Goal: Check status

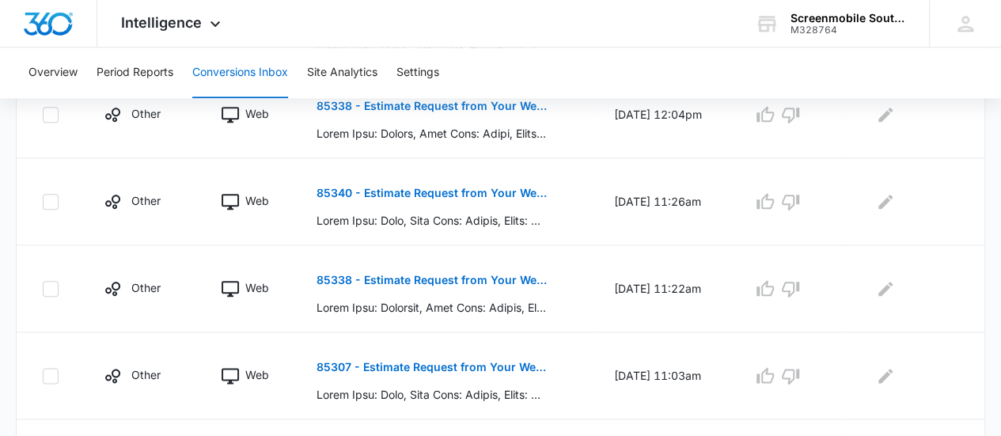
scroll to position [978, 0]
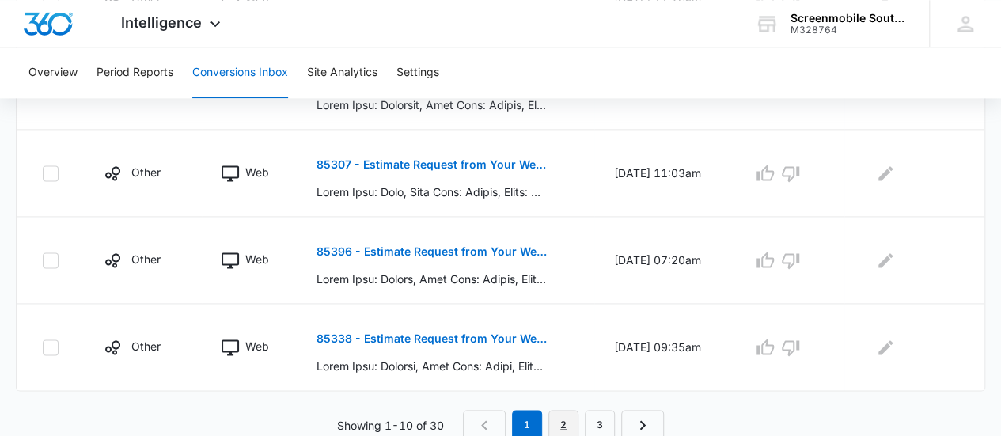
click at [566, 421] on link "2" at bounding box center [563, 425] width 30 height 30
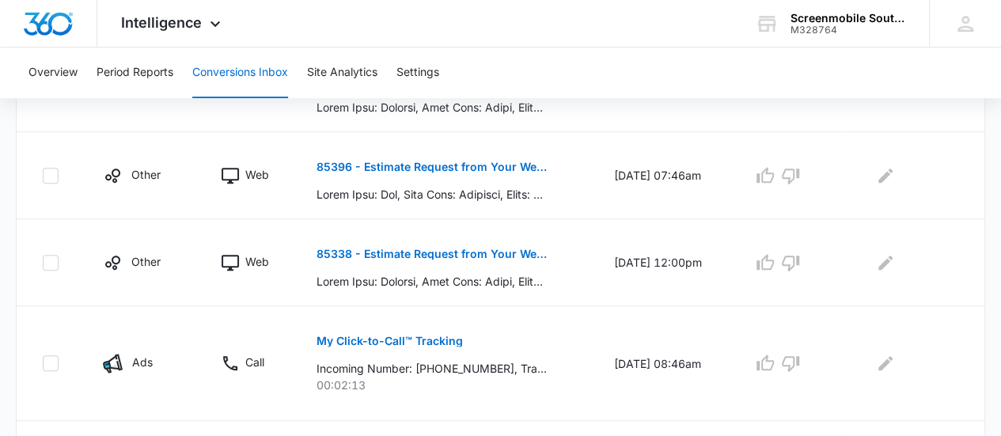
scroll to position [452, 0]
click at [427, 343] on p "My Click-to-Call™ Tracking" at bounding box center [389, 341] width 146 height 11
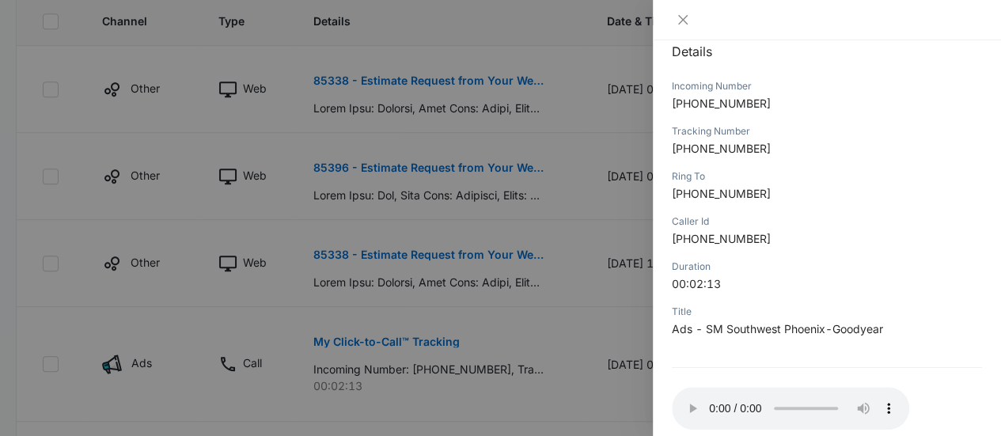
scroll to position [180, 0]
click at [680, 20] on icon "close" at bounding box center [682, 19] width 13 height 13
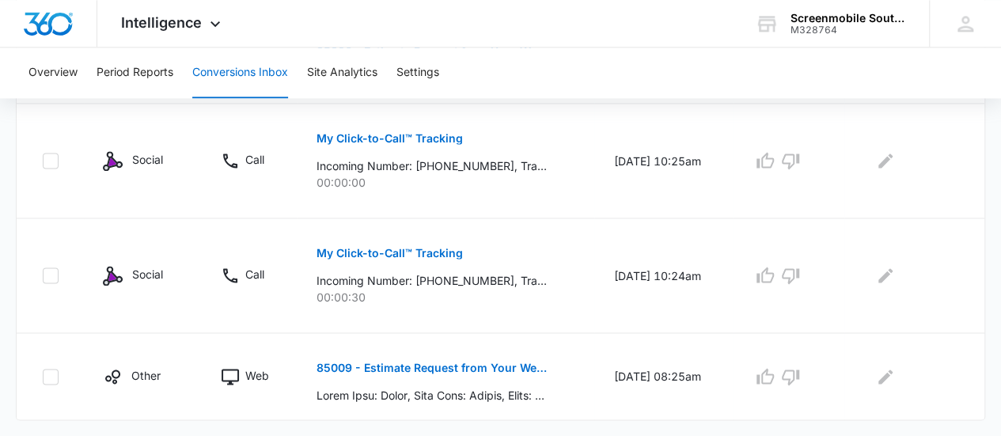
scroll to position [1088, 0]
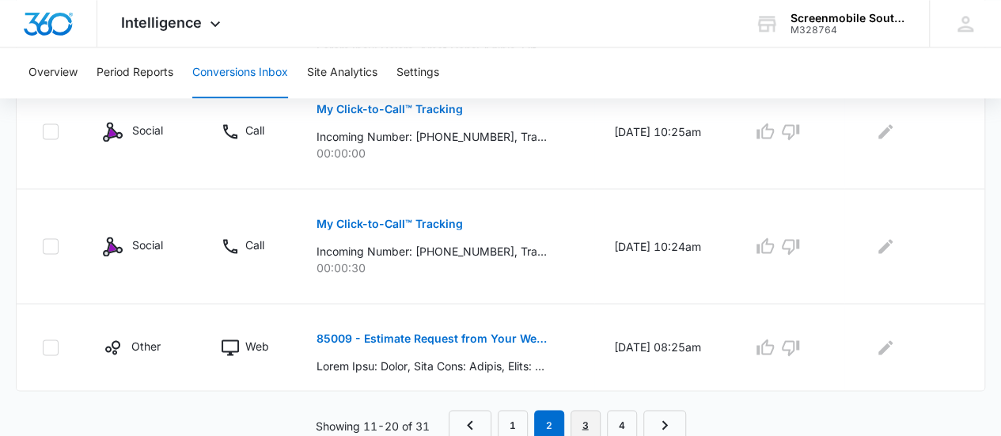
click at [586, 415] on link "3" at bounding box center [585, 425] width 30 height 30
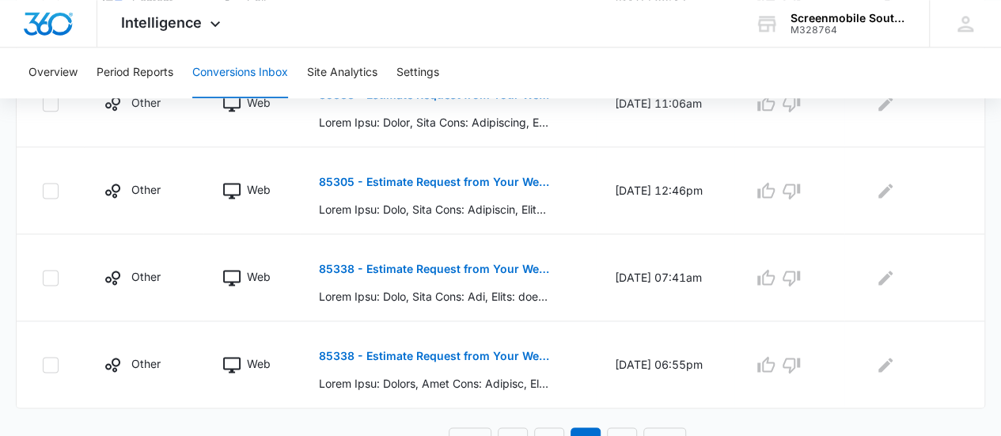
scroll to position [1005, 0]
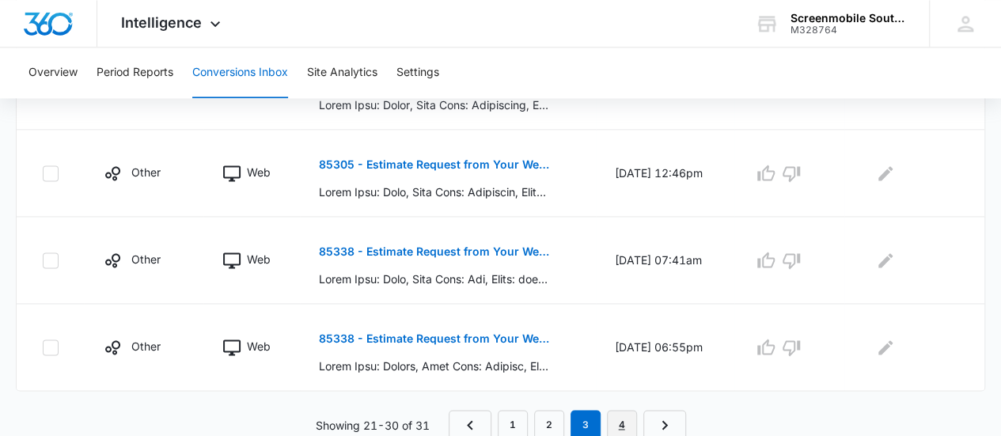
click at [622, 418] on link "4" at bounding box center [622, 425] width 30 height 30
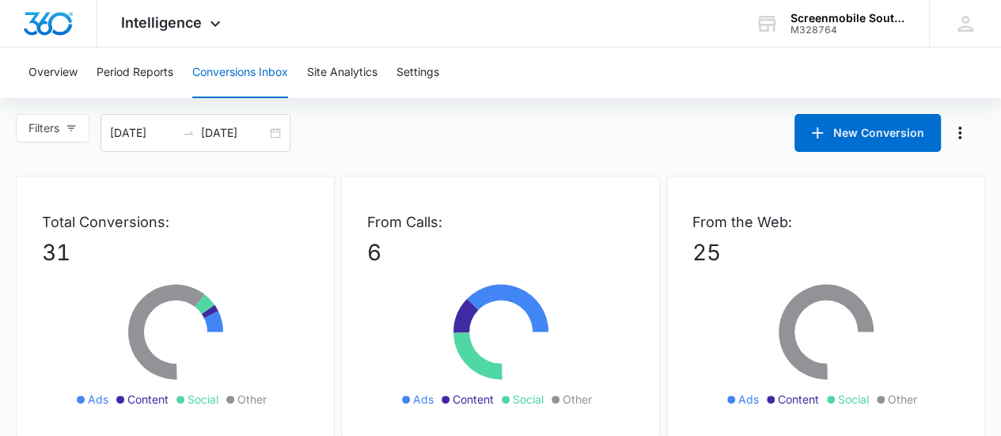
scroll to position [197, 0]
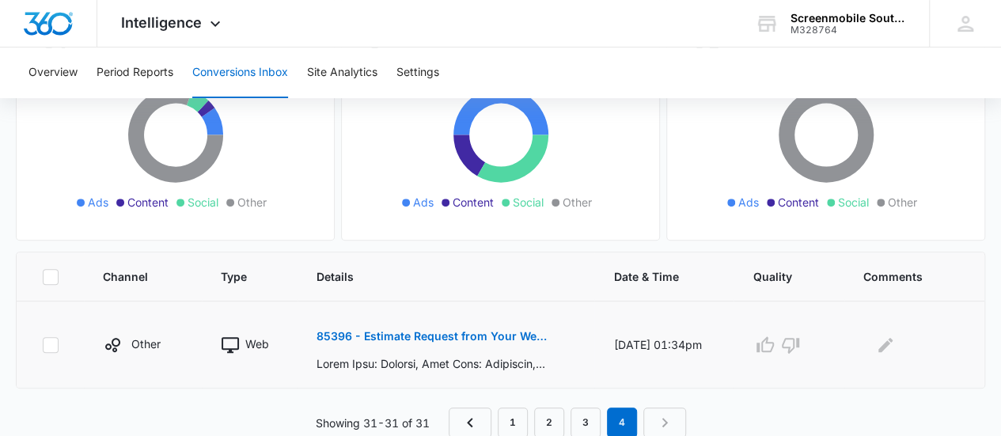
click at [479, 332] on p "85396 - Estimate Request from Your Website" at bounding box center [431, 336] width 230 height 11
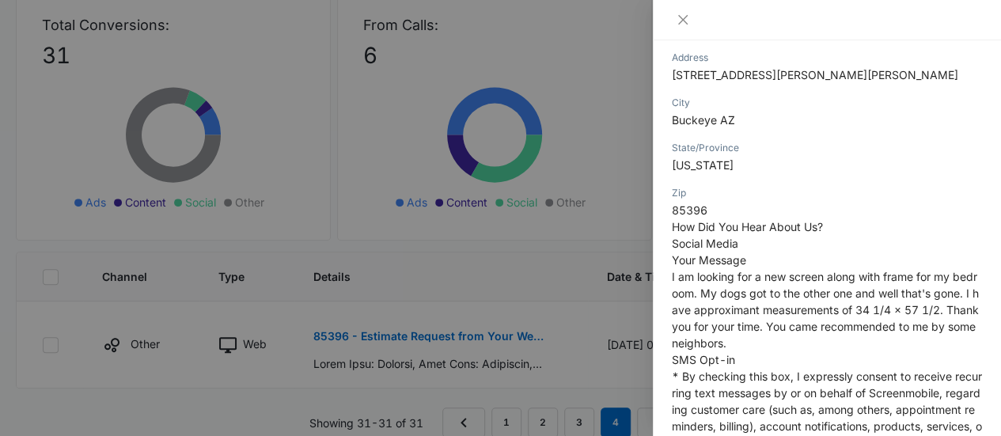
scroll to position [0, 0]
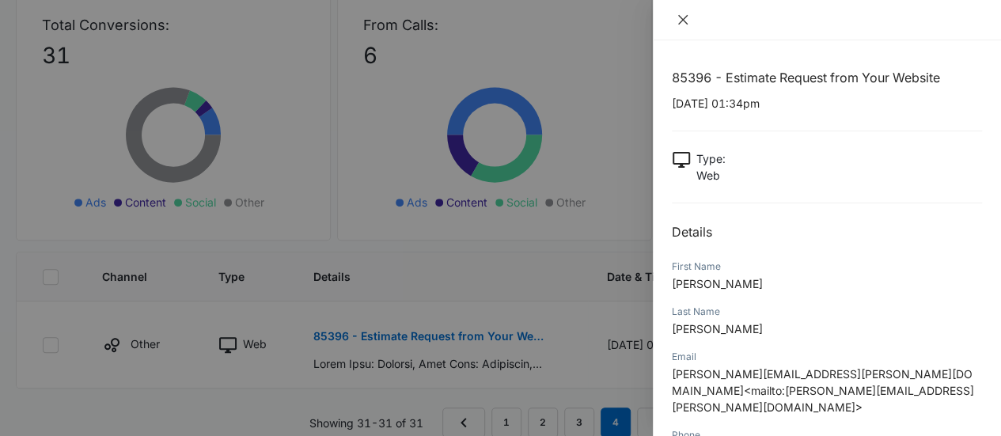
click at [683, 26] on button "Close" at bounding box center [683, 20] width 22 height 14
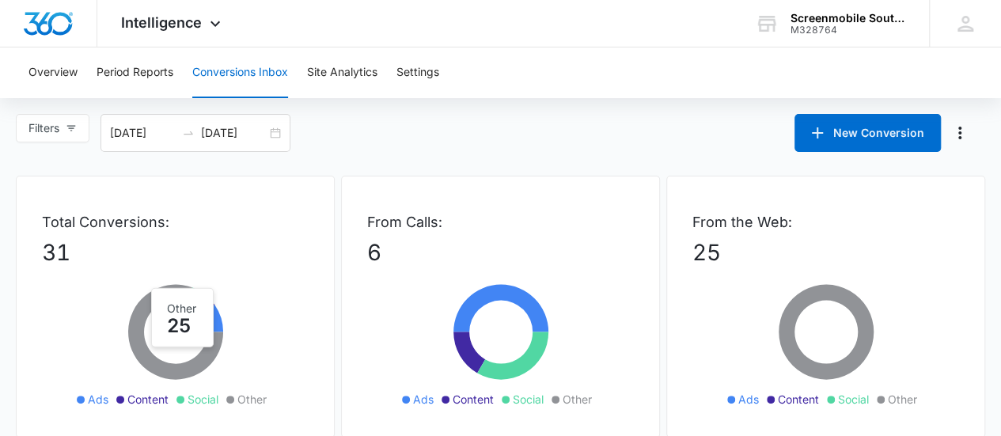
click at [203, 360] on icon at bounding box center [175, 332] width 95 height 95
click at [58, 62] on button "Overview" at bounding box center [52, 72] width 49 height 51
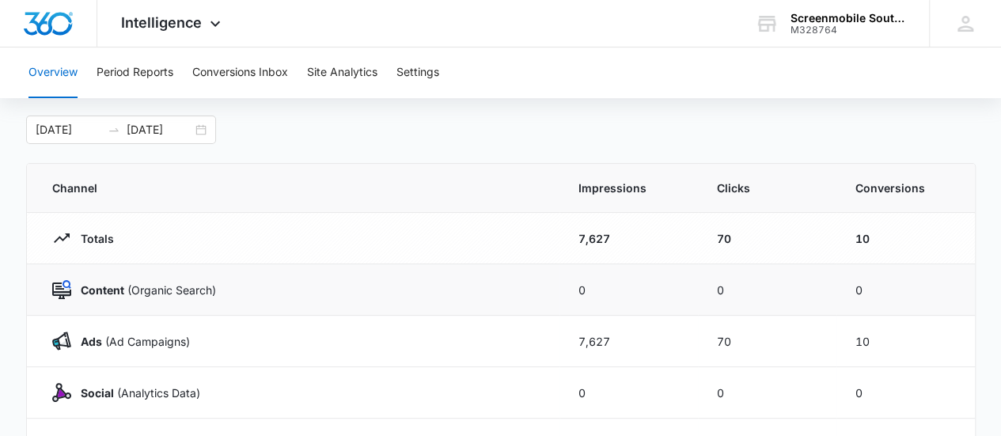
scroll to position [78, 0]
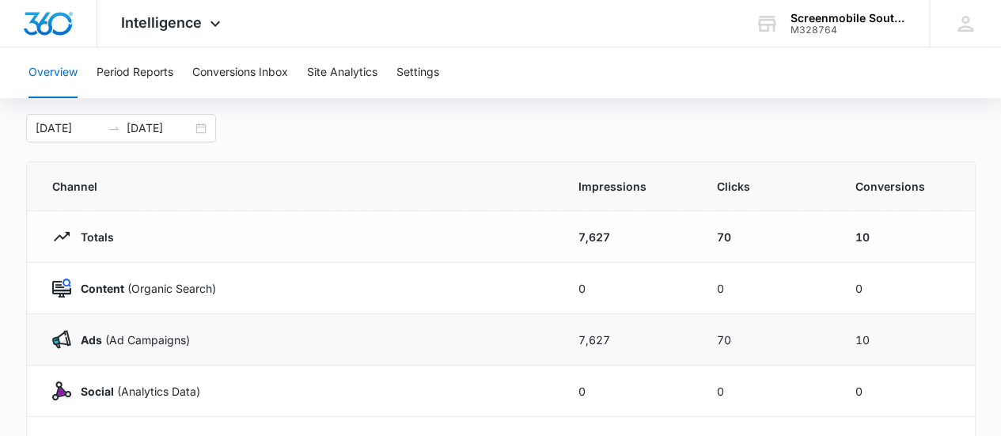
click at [370, 330] on div "Ads ([PERSON_NAME])" at bounding box center [296, 339] width 488 height 19
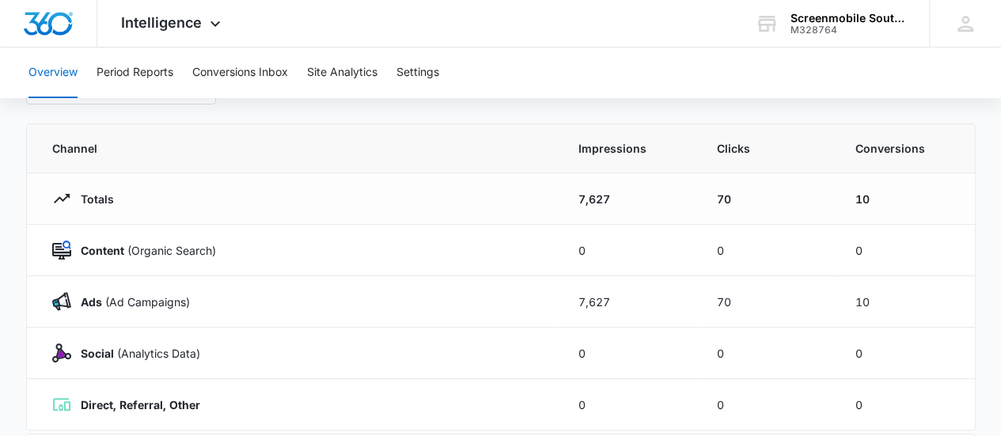
scroll to position [0, 0]
